Goal: Task Accomplishment & Management: Manage account settings

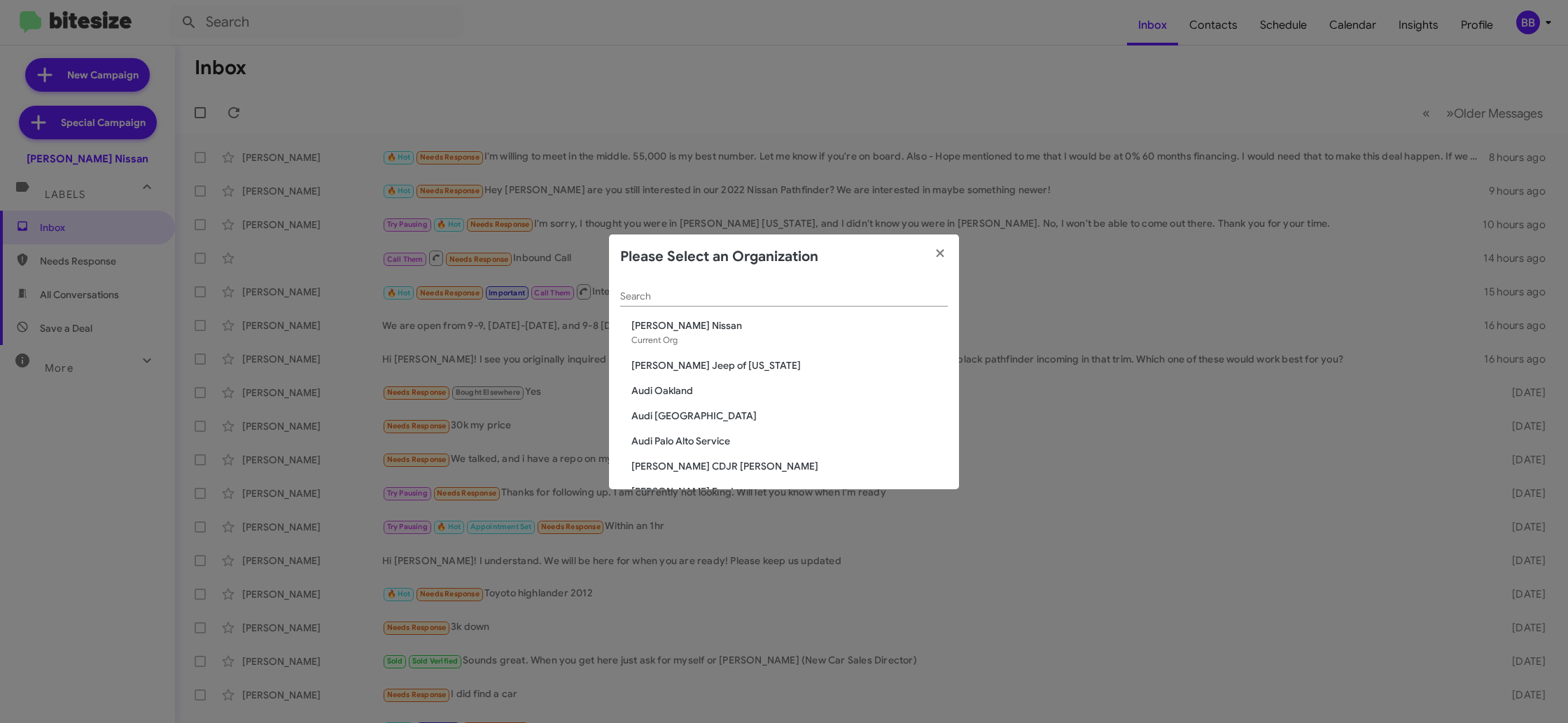
click at [635, 292] on input "Search" at bounding box center [783, 297] width 328 height 11
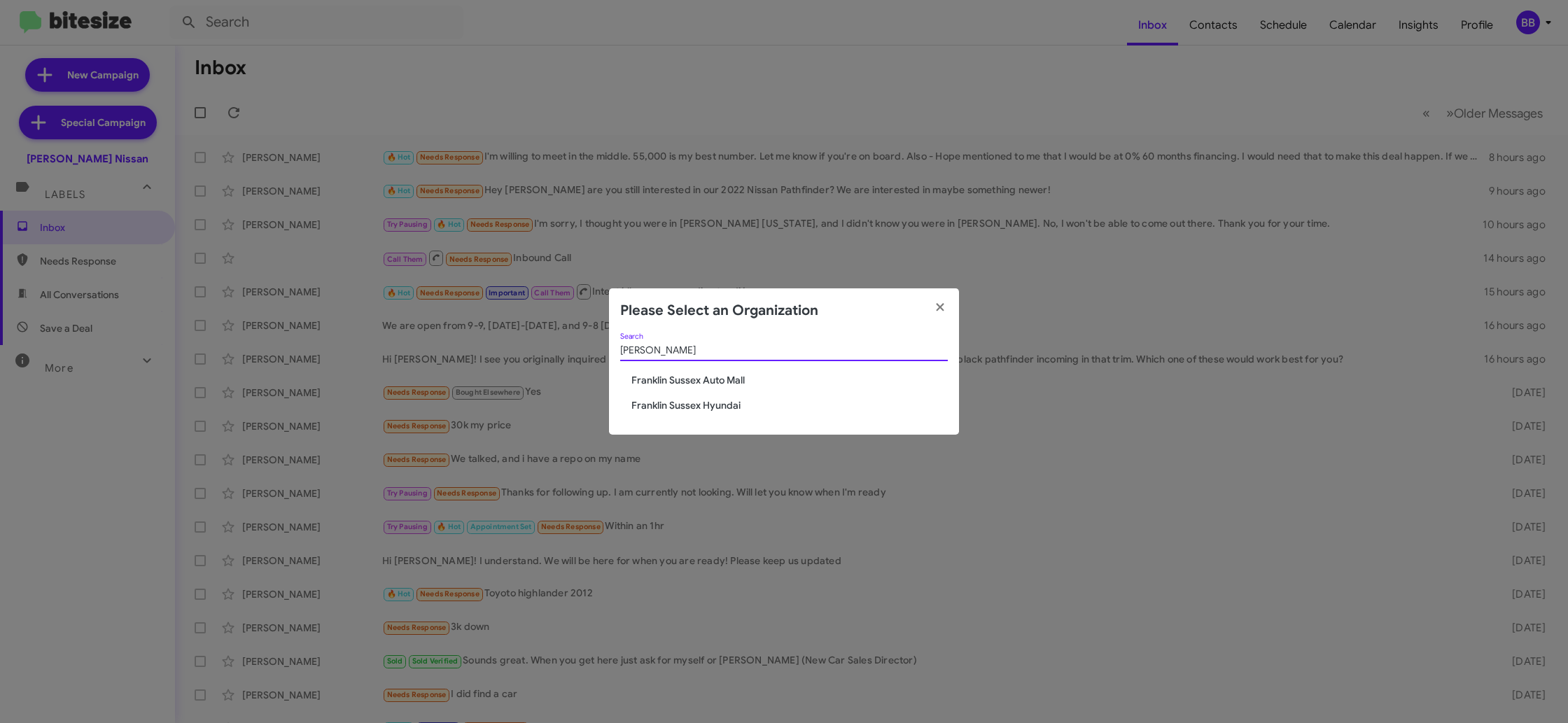
type input "frank"
click at [709, 380] on span "Franklin Sussex Auto Mall" at bounding box center [789, 380] width 316 height 14
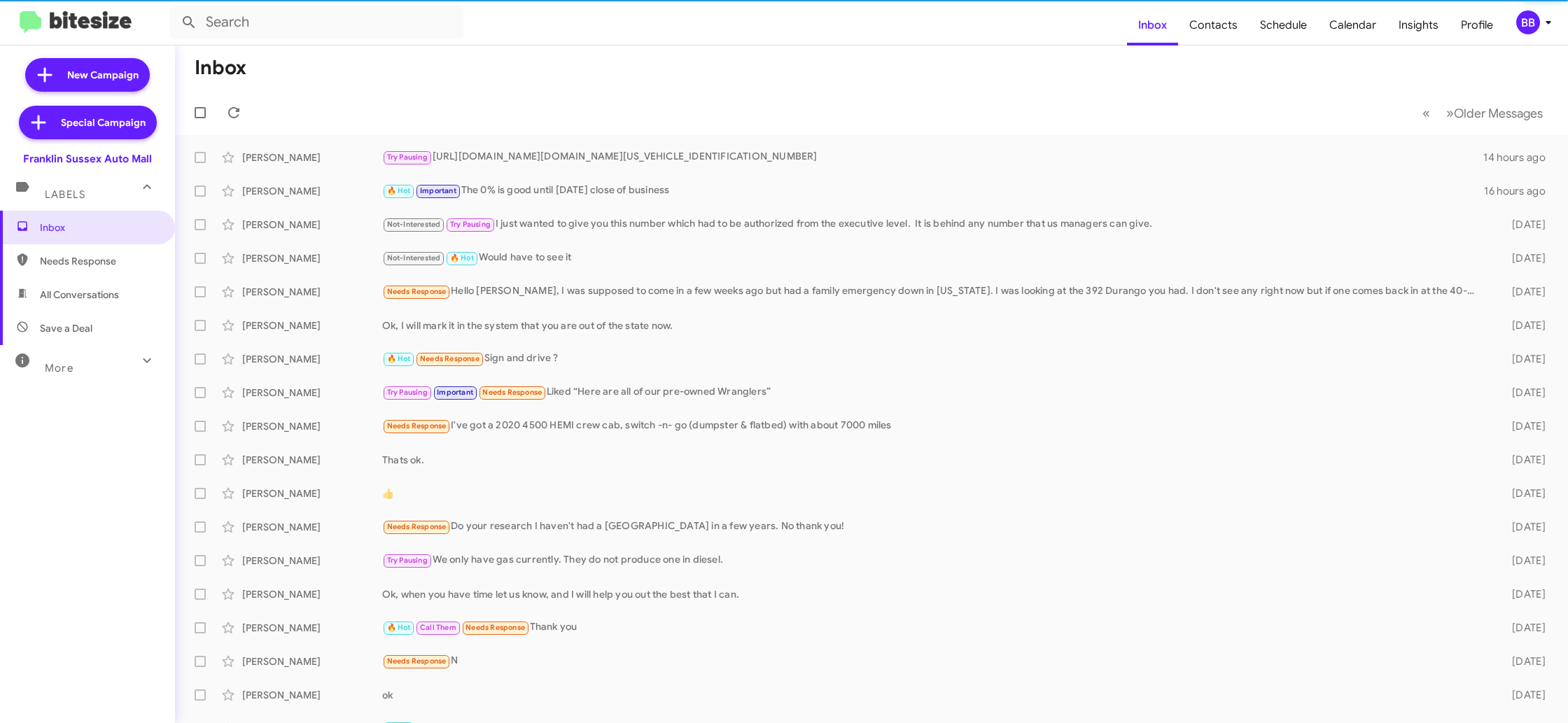
click at [1526, 19] on div "BB" at bounding box center [1528, 22] width 24 height 24
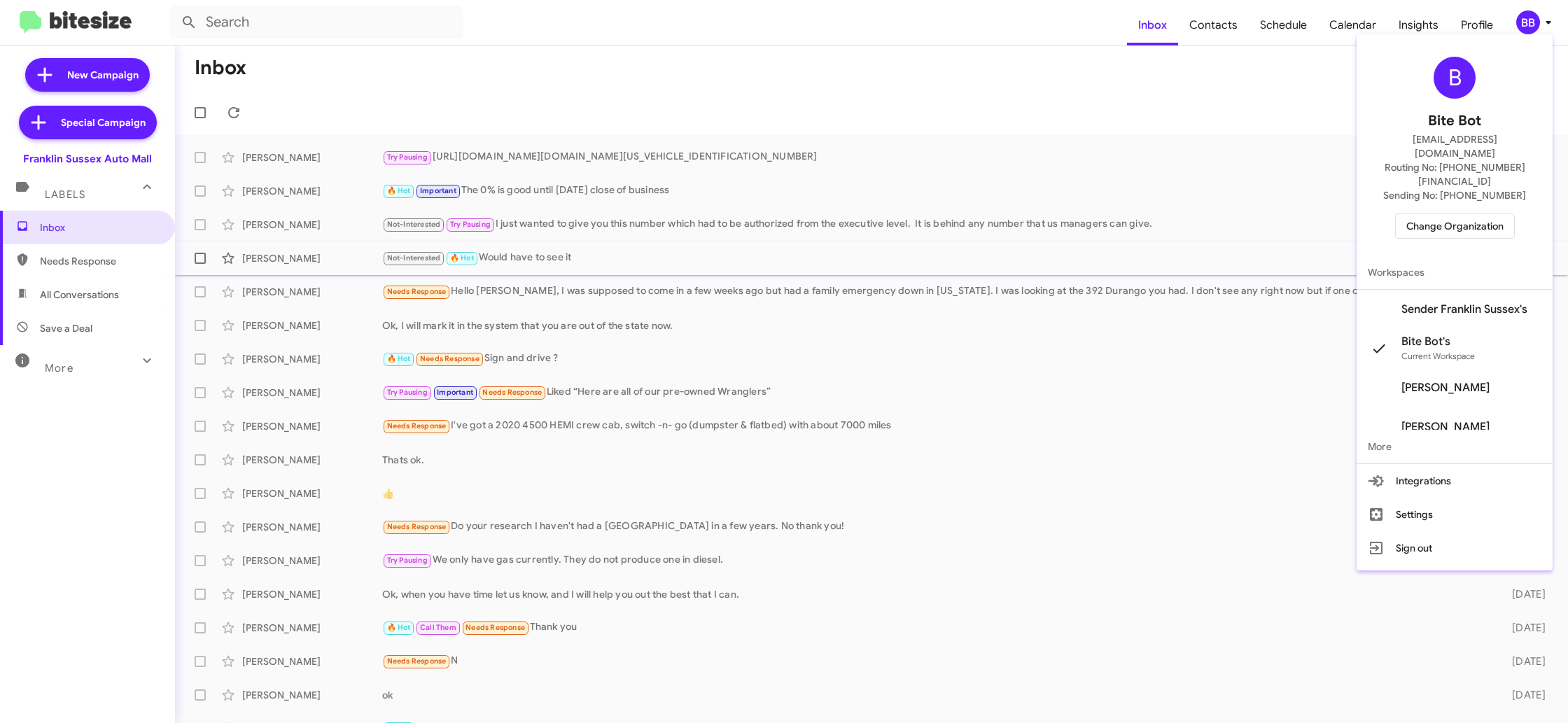
click at [1444, 290] on span "Sender Franklin Sussex's" at bounding box center [1454, 309] width 196 height 39
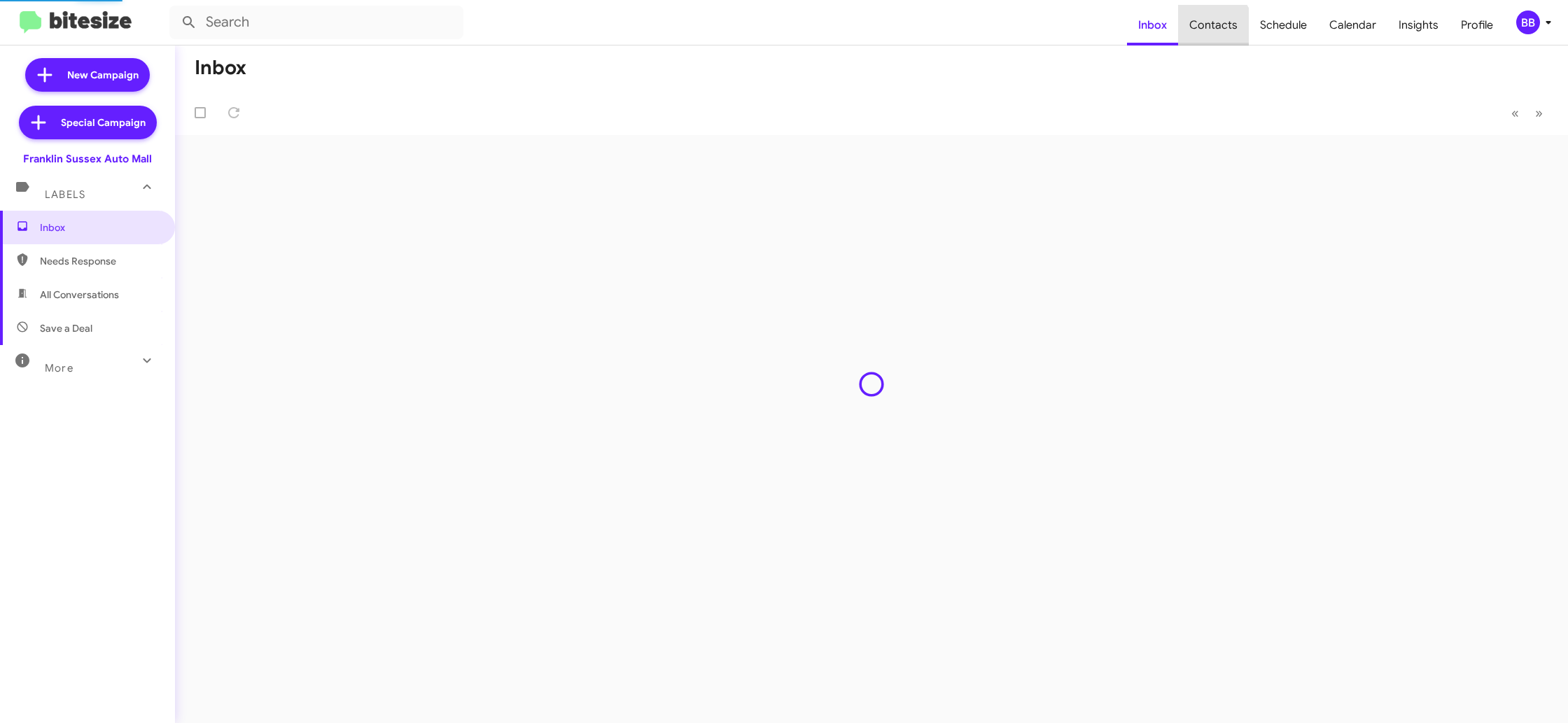
click at [1210, 30] on span "Contacts" at bounding box center [1214, 25] width 71 height 41
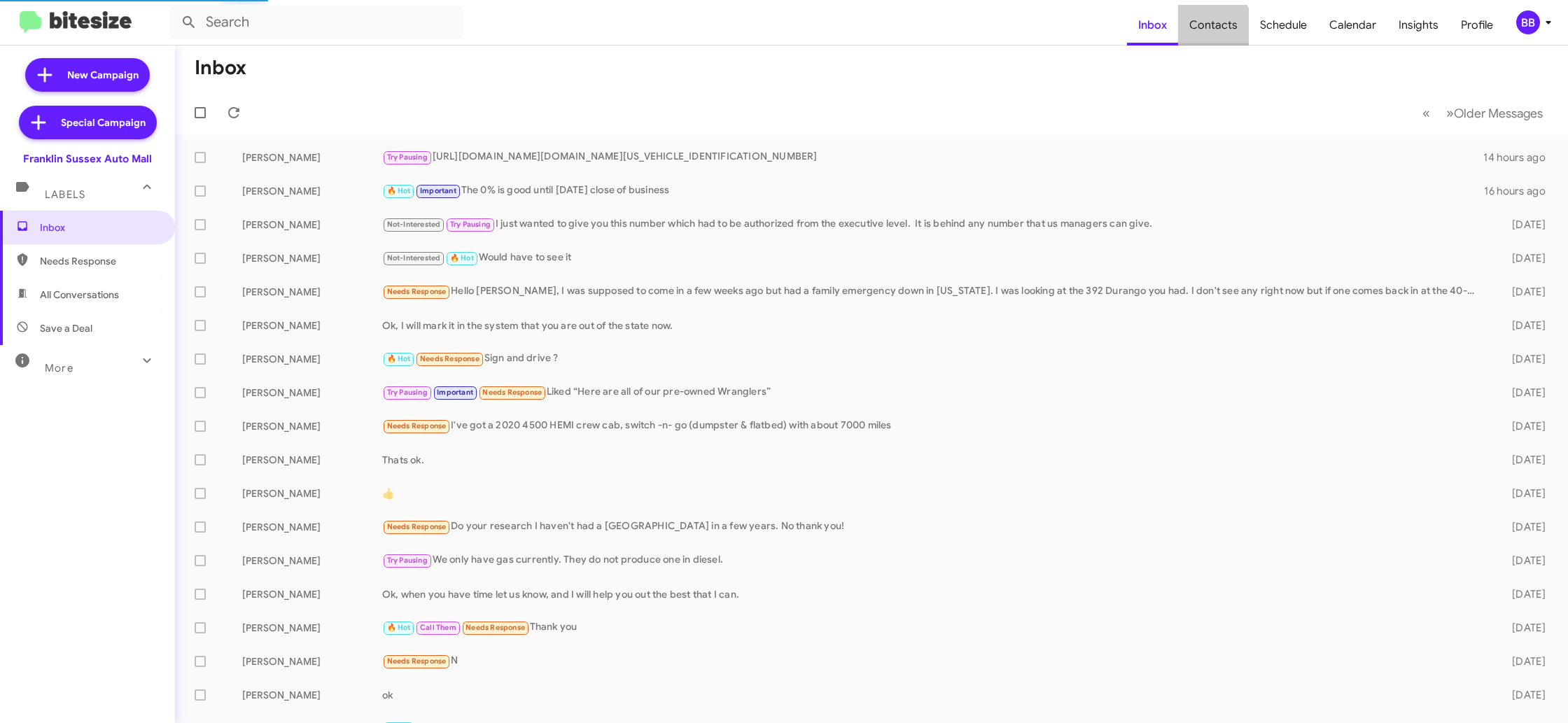
type input "in:groups"
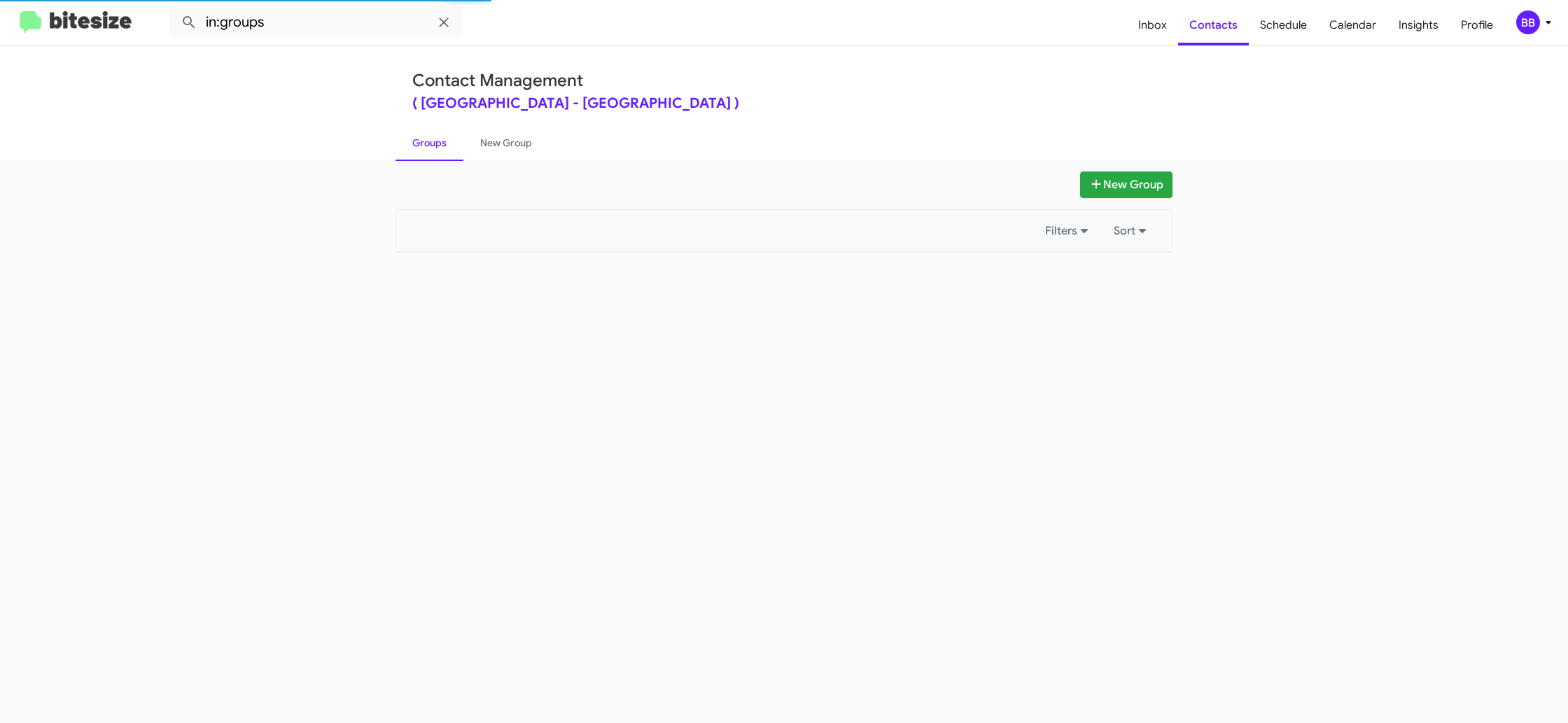
click at [1538, 25] on div "BB" at bounding box center [1528, 22] width 24 height 24
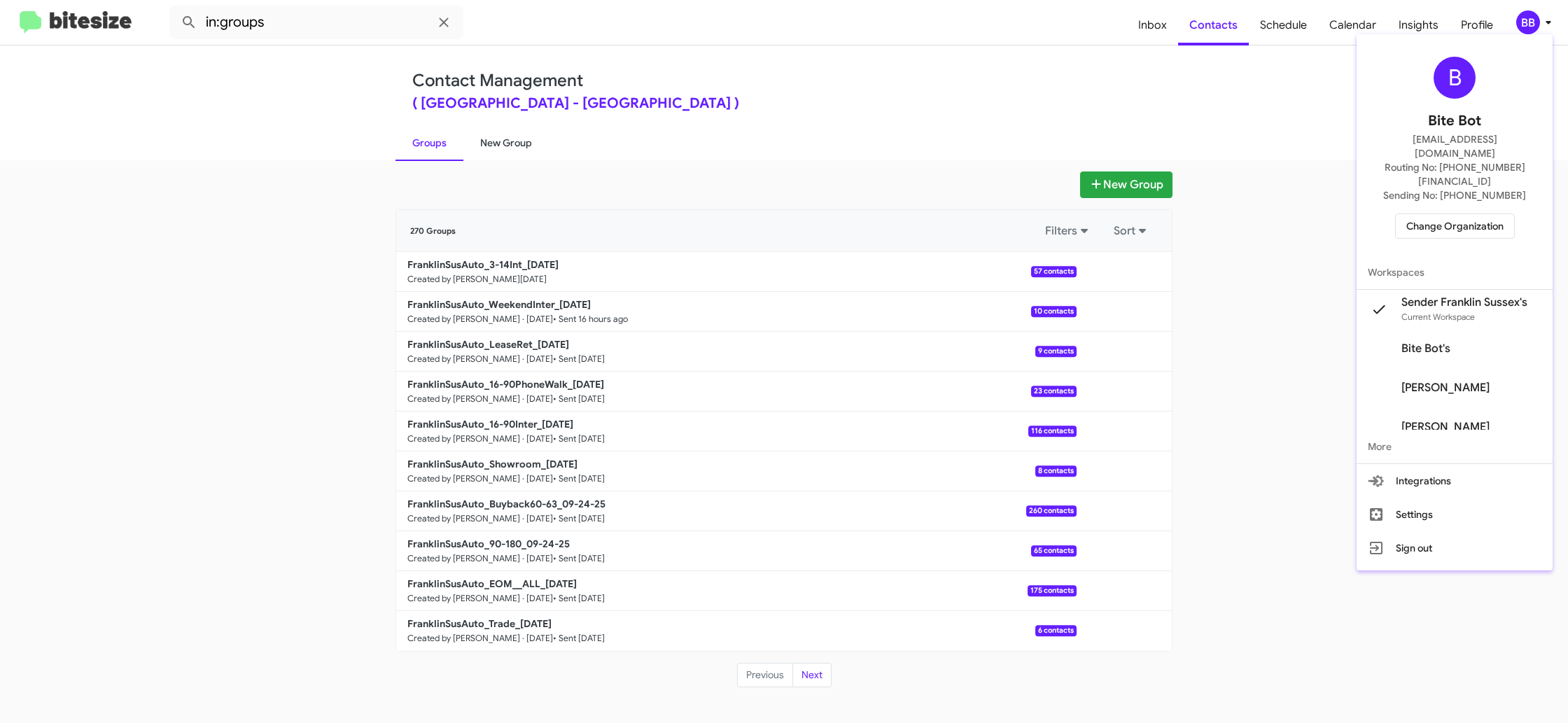
click at [529, 152] on div at bounding box center [784, 361] width 1568 height 723
click at [514, 148] on link "New Group" at bounding box center [506, 142] width 85 height 36
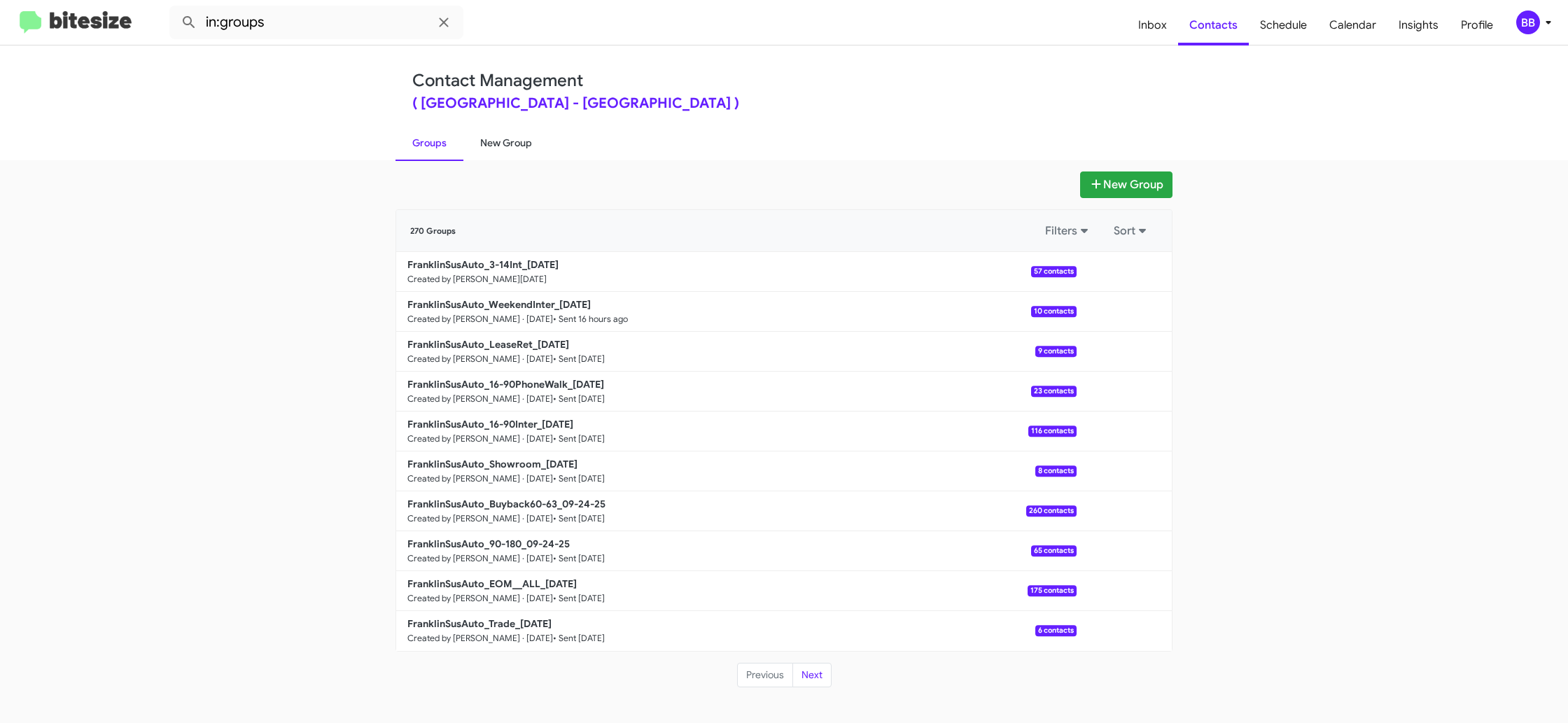
click at [514, 148] on link "New Group" at bounding box center [506, 142] width 85 height 36
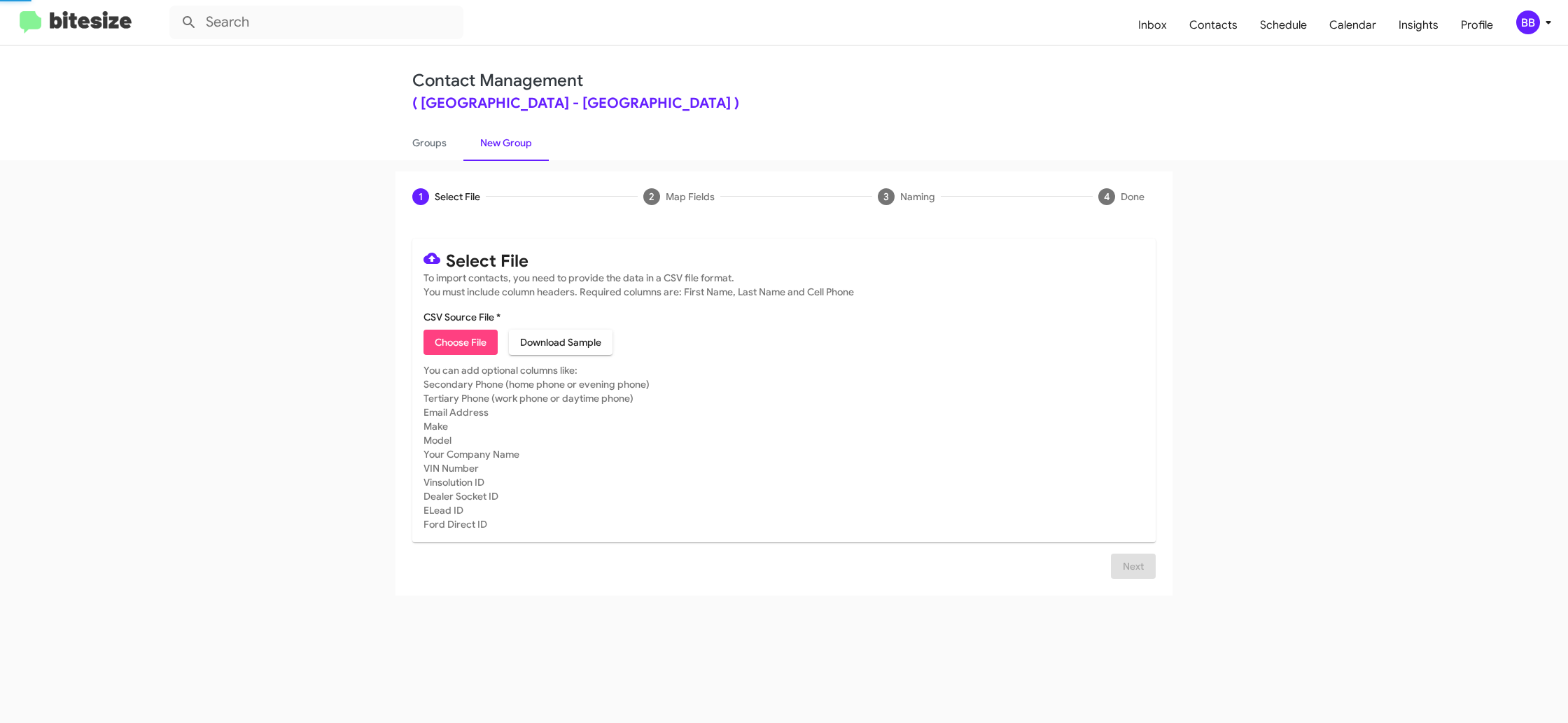
click at [514, 148] on link "New Group" at bounding box center [506, 142] width 85 height 36
click at [1518, 26] on div "BB" at bounding box center [1528, 22] width 24 height 24
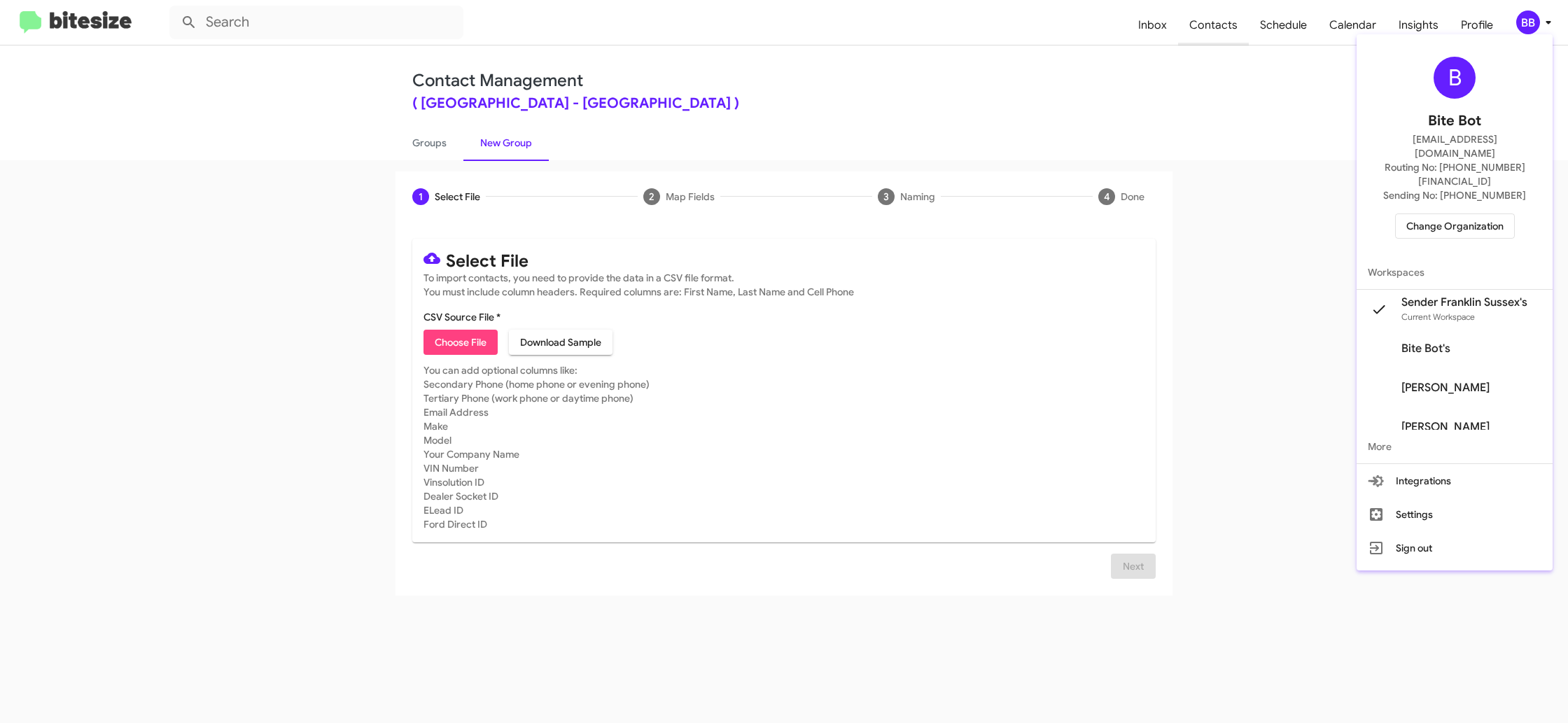
click at [1214, 25] on div at bounding box center [784, 361] width 1568 height 723
click at [1214, 24] on span "Contacts" at bounding box center [1214, 25] width 71 height 41
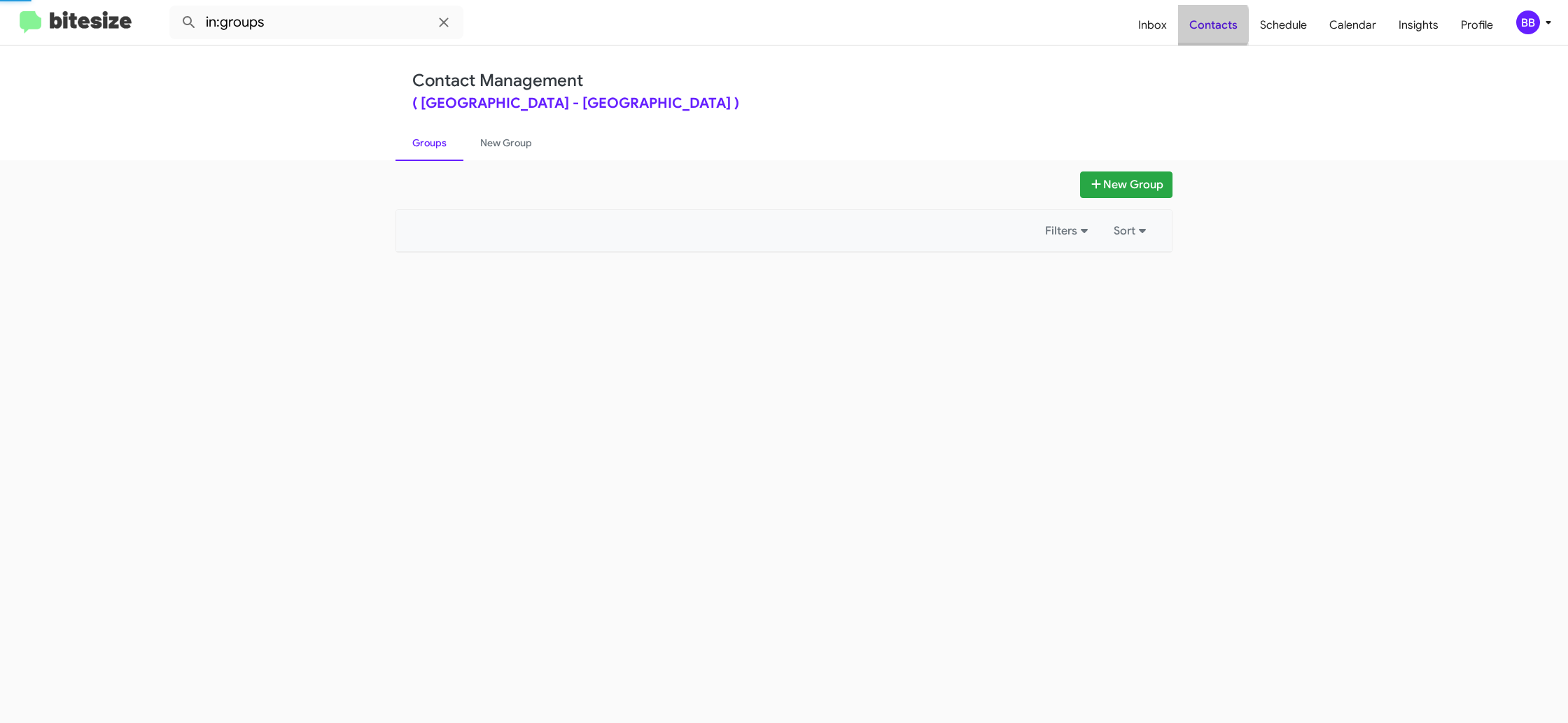
click at [1214, 24] on span "Contacts" at bounding box center [1214, 25] width 71 height 41
drag, startPoint x: 1214, startPoint y: 24, endPoint x: 819, endPoint y: 0, distance: 395.7
click at [1210, 24] on span "Contacts" at bounding box center [1214, 25] width 71 height 41
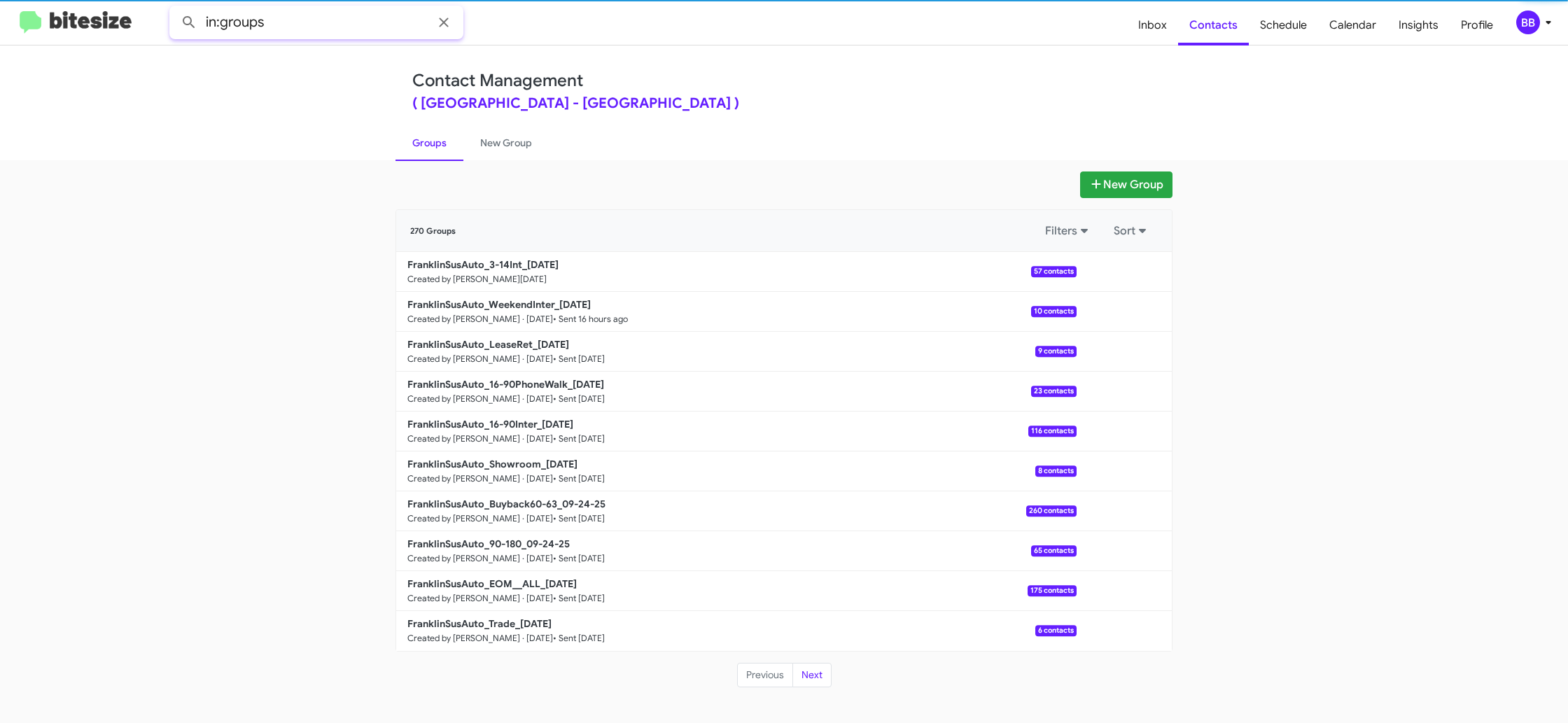
click at [292, 26] on input "in:groups" at bounding box center [316, 22] width 294 height 33
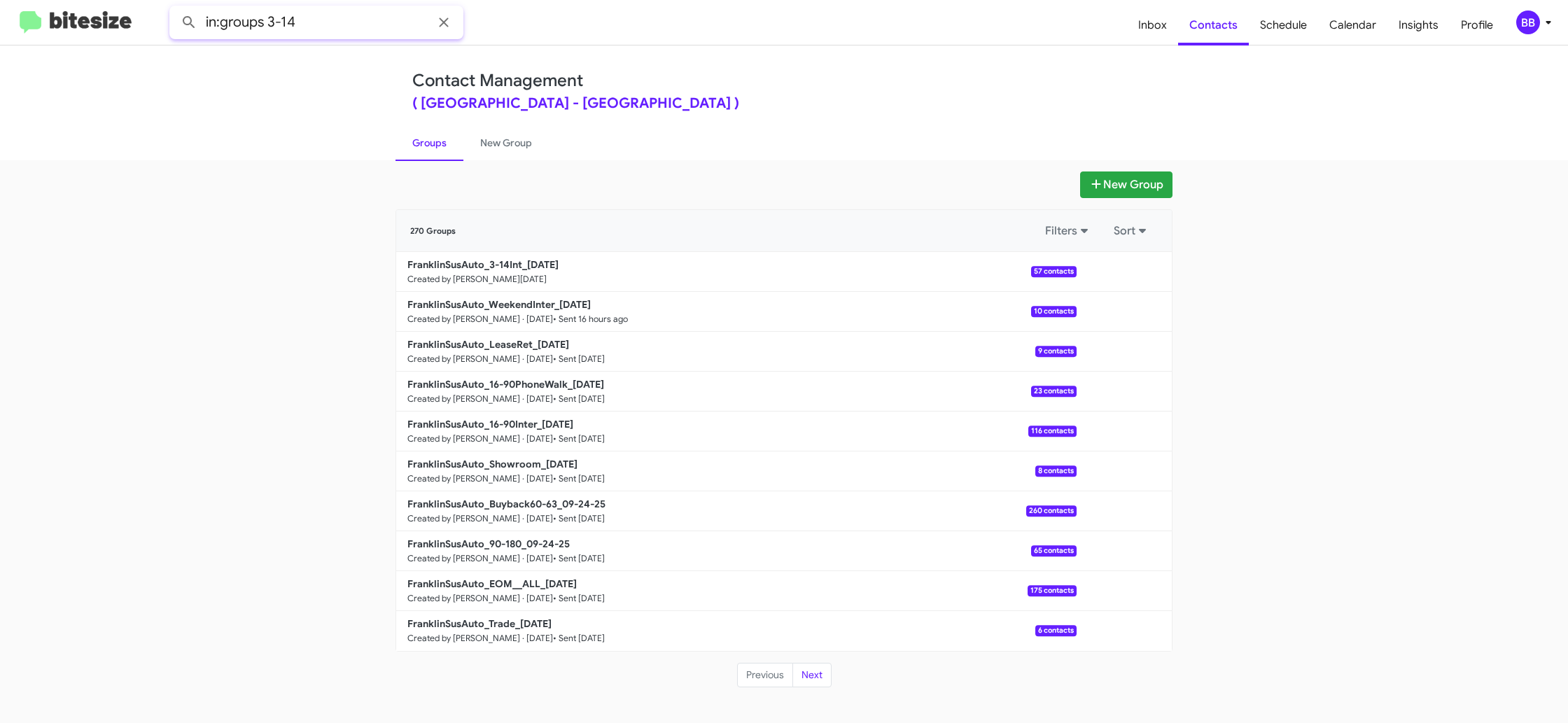
type input "in:groups 3-14"
click at [175, 8] on button at bounding box center [189, 22] width 28 height 28
click at [803, 664] on button "Next" at bounding box center [812, 675] width 39 height 25
click at [814, 669] on button "Next" at bounding box center [812, 675] width 39 height 25
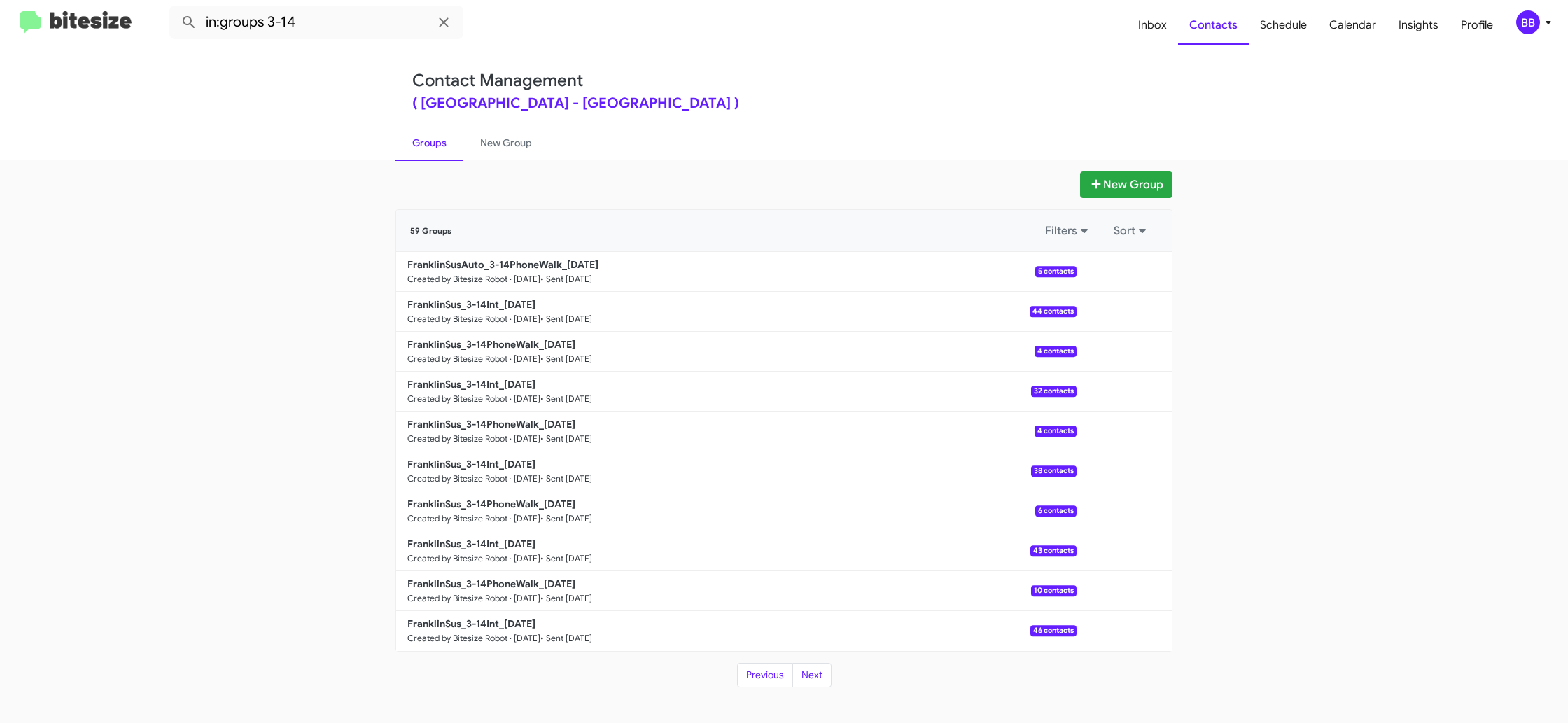
drag, startPoint x: 499, startPoint y: 144, endPoint x: 443, endPoint y: 147, distance: 56.1
click at [498, 144] on link "New Group" at bounding box center [506, 142] width 85 height 36
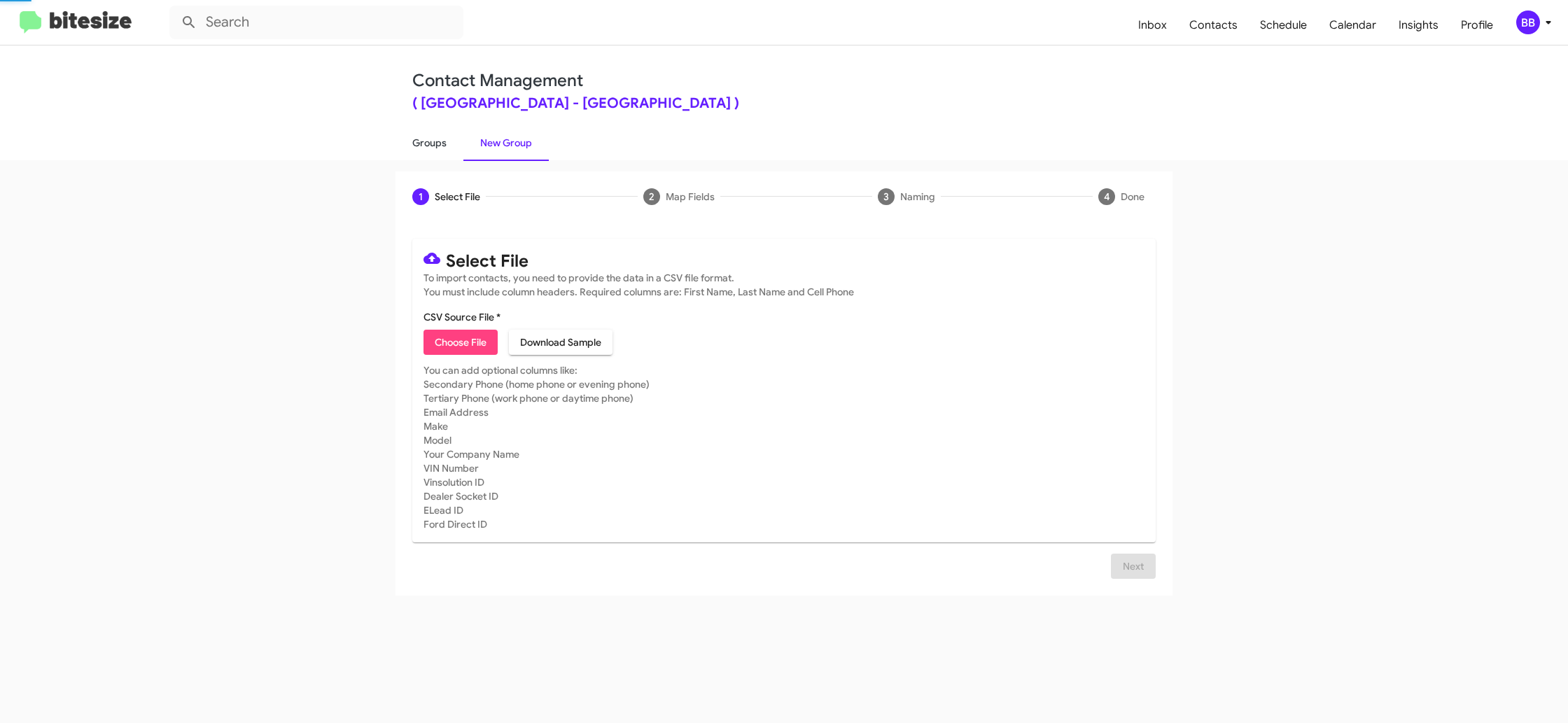
click at [443, 147] on link "Groups" at bounding box center [429, 142] width 68 height 36
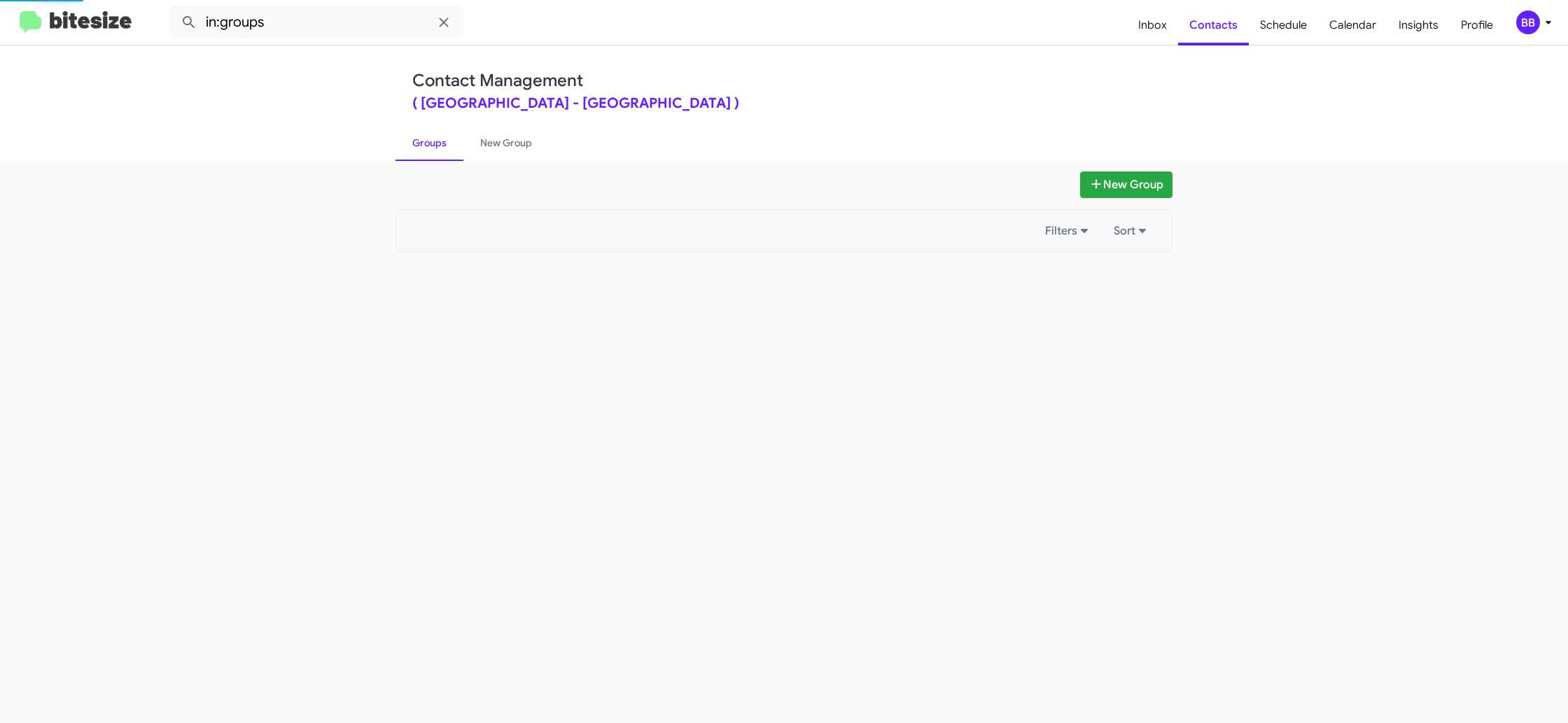
click at [443, 147] on link "Groups" at bounding box center [429, 142] width 68 height 36
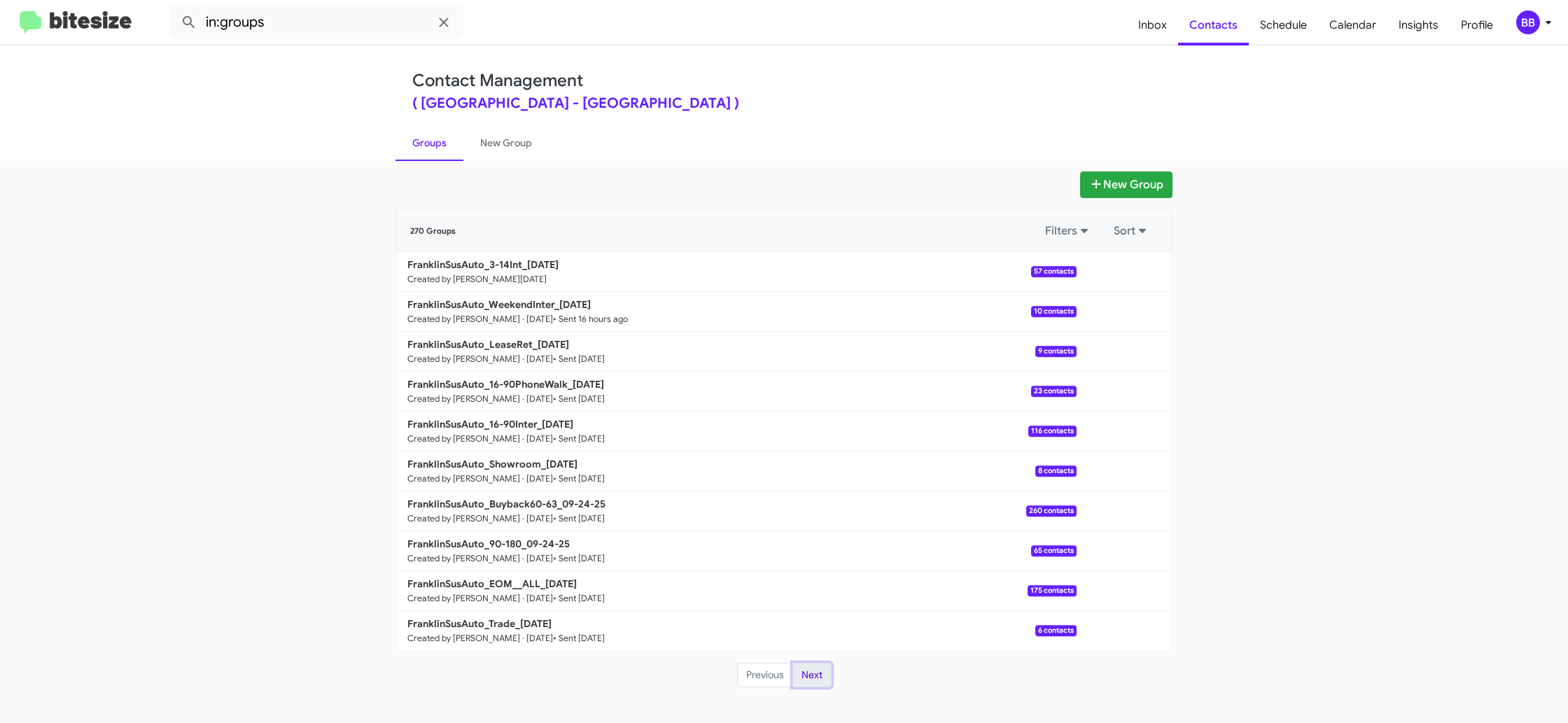
click at [802, 683] on button "Next" at bounding box center [812, 675] width 39 height 25
click at [332, 29] on input "in:groups" at bounding box center [316, 22] width 294 height 33
type input "in:groups 3-14"
click at [175, 8] on button at bounding box center [189, 22] width 28 height 28
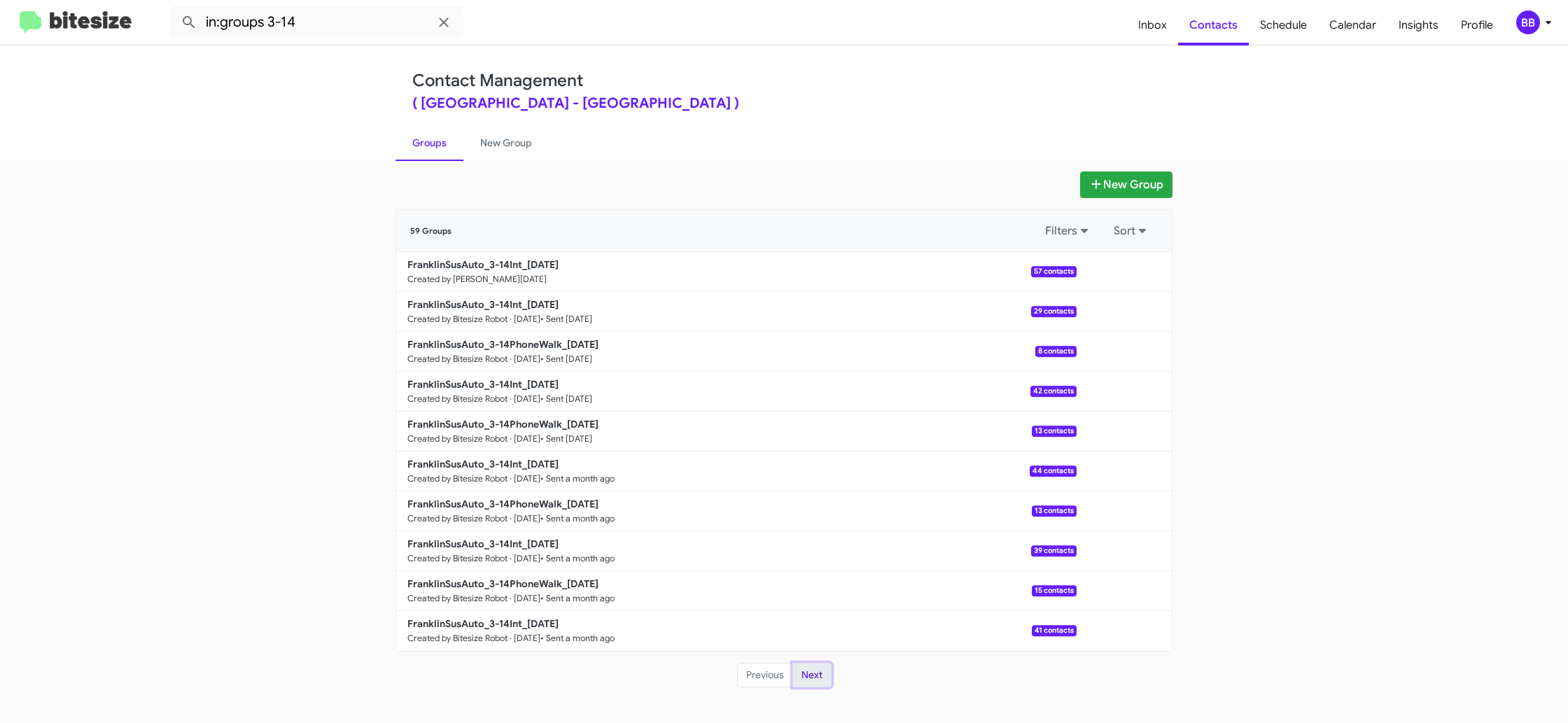
click at [809, 680] on button "Next" at bounding box center [812, 675] width 39 height 25
click at [815, 680] on button "Next" at bounding box center [812, 675] width 39 height 25
click at [1523, 21] on div "BB" at bounding box center [1528, 22] width 24 height 24
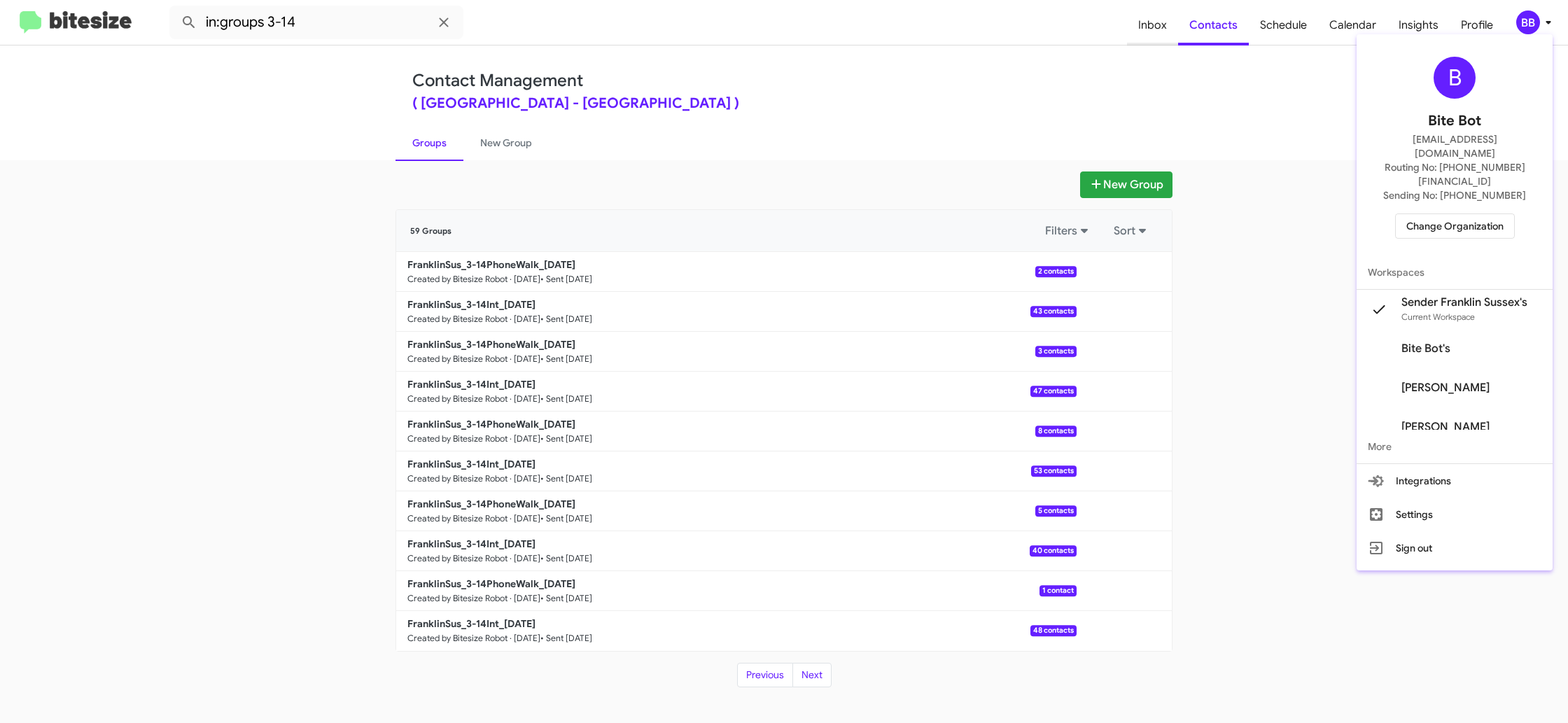
drag, startPoint x: 1198, startPoint y: 31, endPoint x: 1168, endPoint y: 34, distance: 30.1
click at [1197, 32] on div at bounding box center [784, 361] width 1568 height 723
click at [1168, 34] on span "Inbox" at bounding box center [1152, 25] width 51 height 41
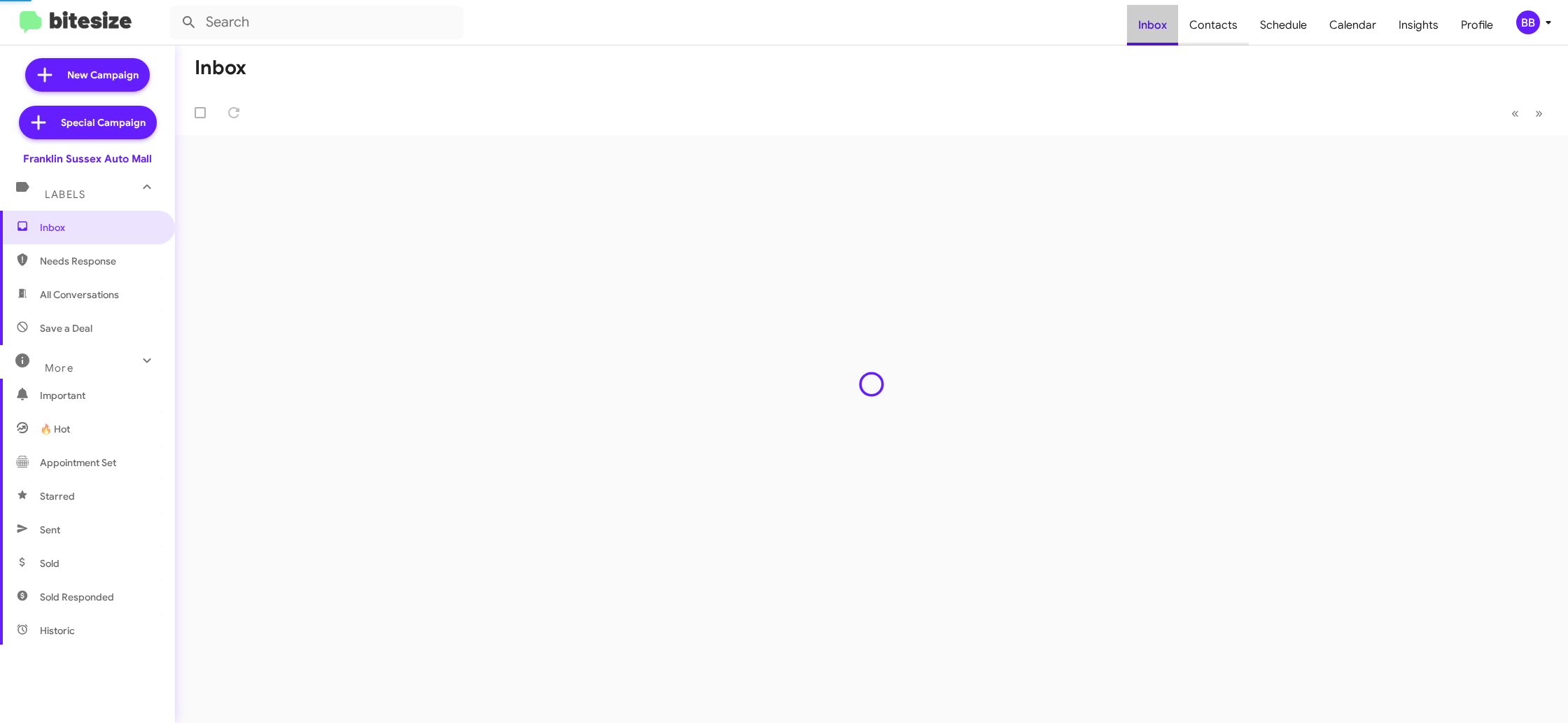
drag, startPoint x: 1168, startPoint y: 34, endPoint x: 1211, endPoint y: 32, distance: 43.0
click at [1168, 33] on span "Inbox" at bounding box center [1152, 25] width 51 height 41
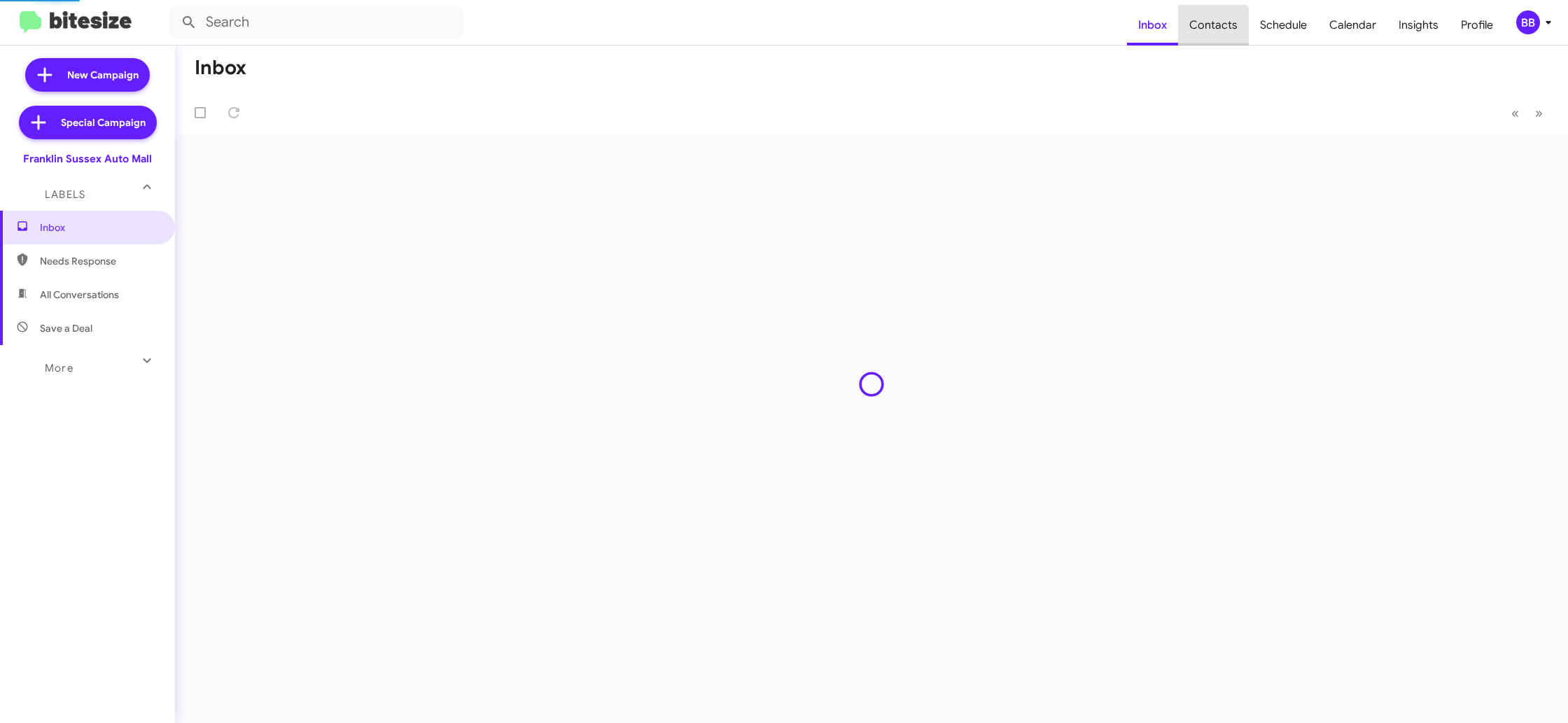
click at [1213, 32] on span "Contacts" at bounding box center [1214, 25] width 71 height 41
type input "in:groups"
click at [1212, 32] on span "Contacts" at bounding box center [1214, 25] width 71 height 41
